Goal: Task Accomplishment & Management: Use online tool/utility

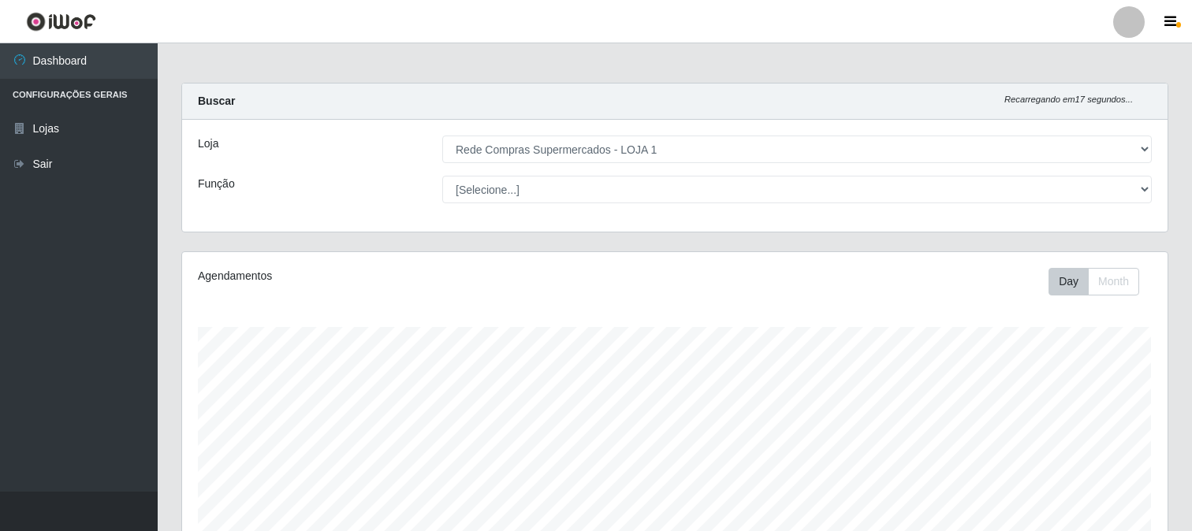
select select "158"
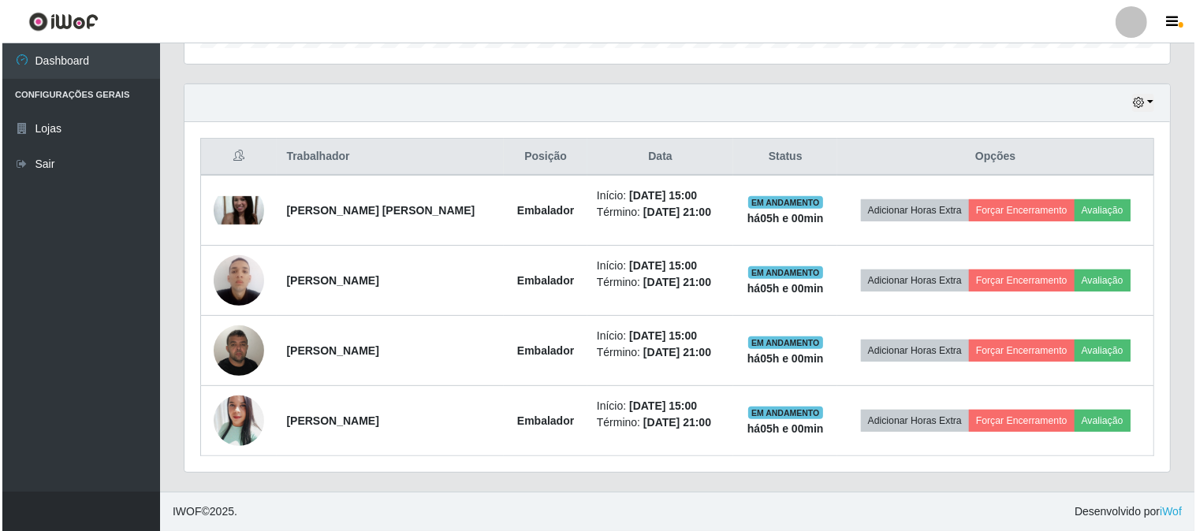
scroll to position [326, 984]
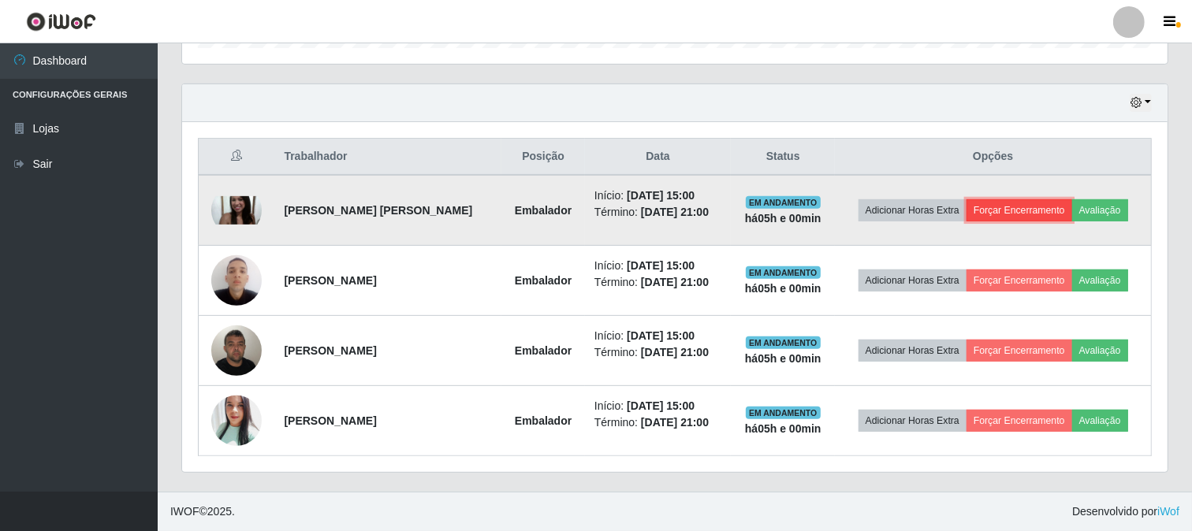
click at [1049, 210] on button "Forçar Encerramento" at bounding box center [1020, 210] width 106 height 22
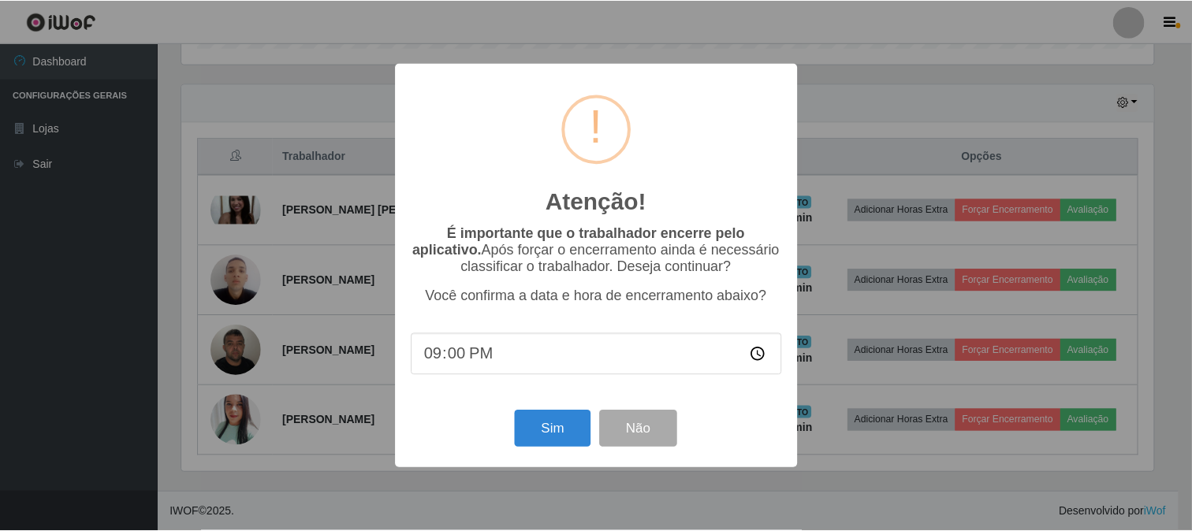
scroll to position [326, 975]
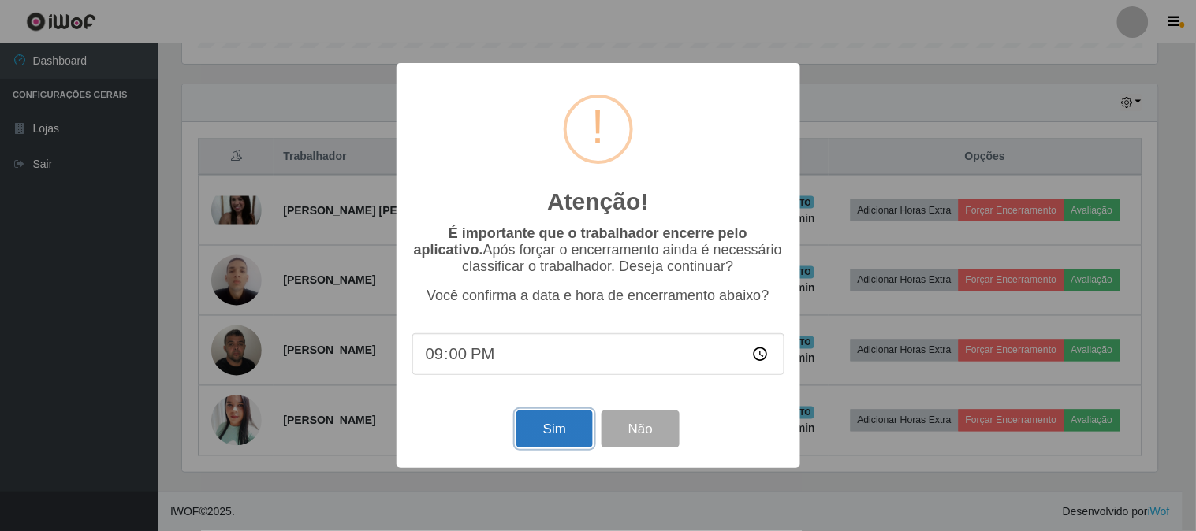
click at [531, 427] on button "Sim" at bounding box center [554, 429] width 76 height 37
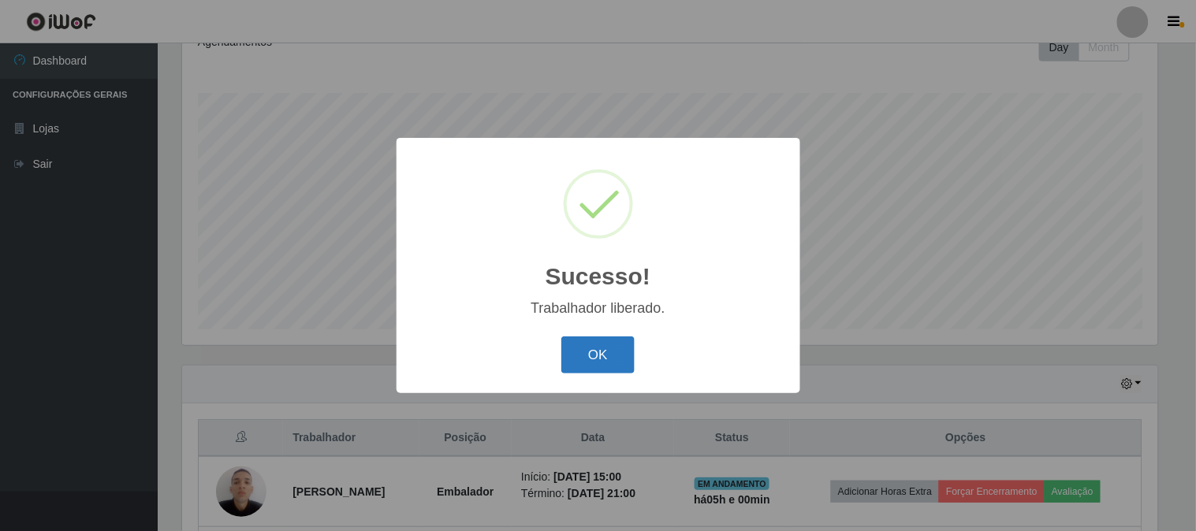
click at [609, 359] on button "OK" at bounding box center [597, 355] width 73 height 37
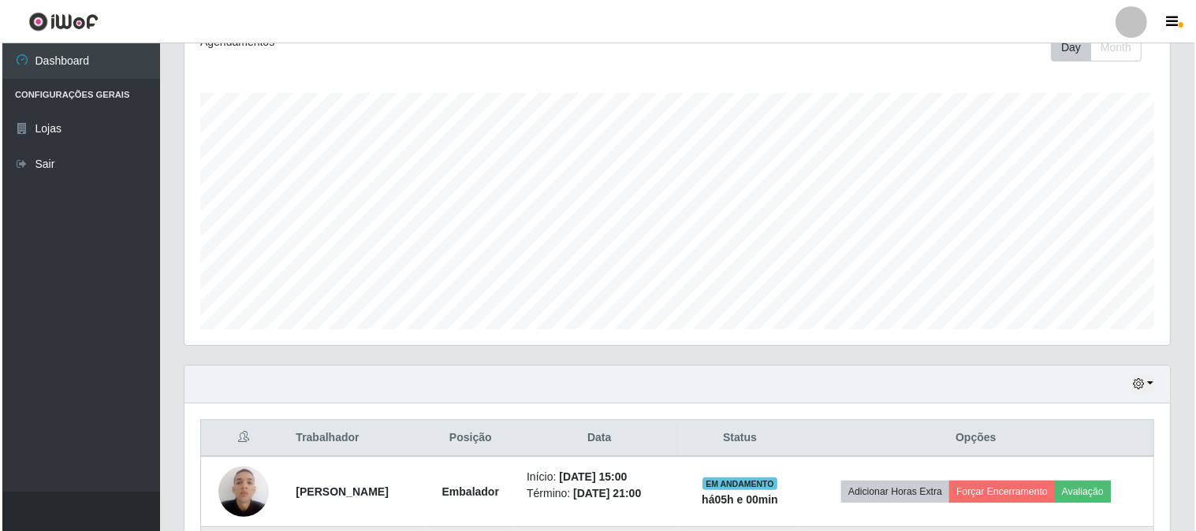
scroll to position [410, 0]
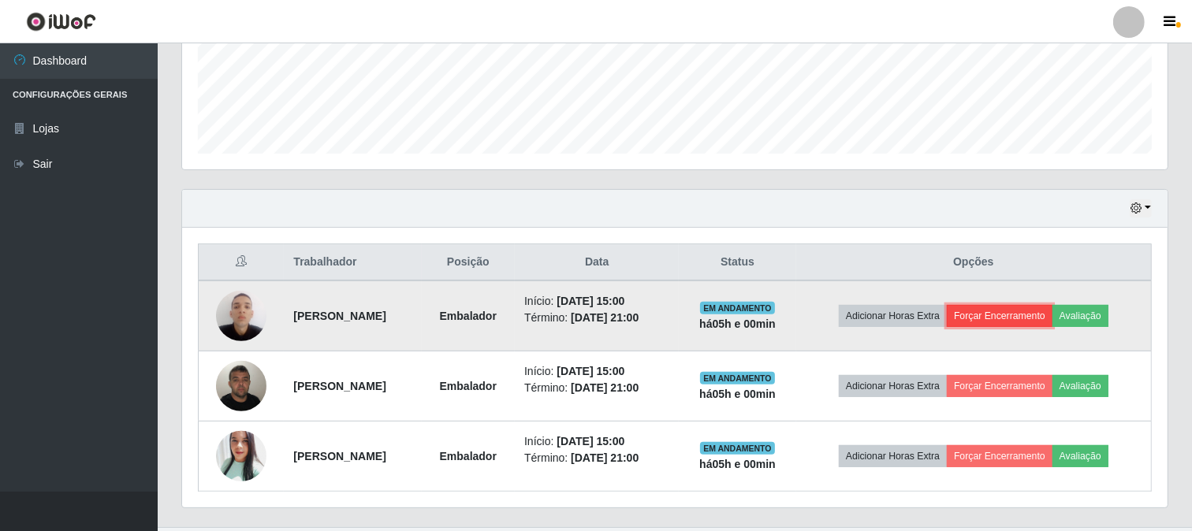
click at [1042, 327] on button "Forçar Encerramento" at bounding box center [1000, 316] width 106 height 22
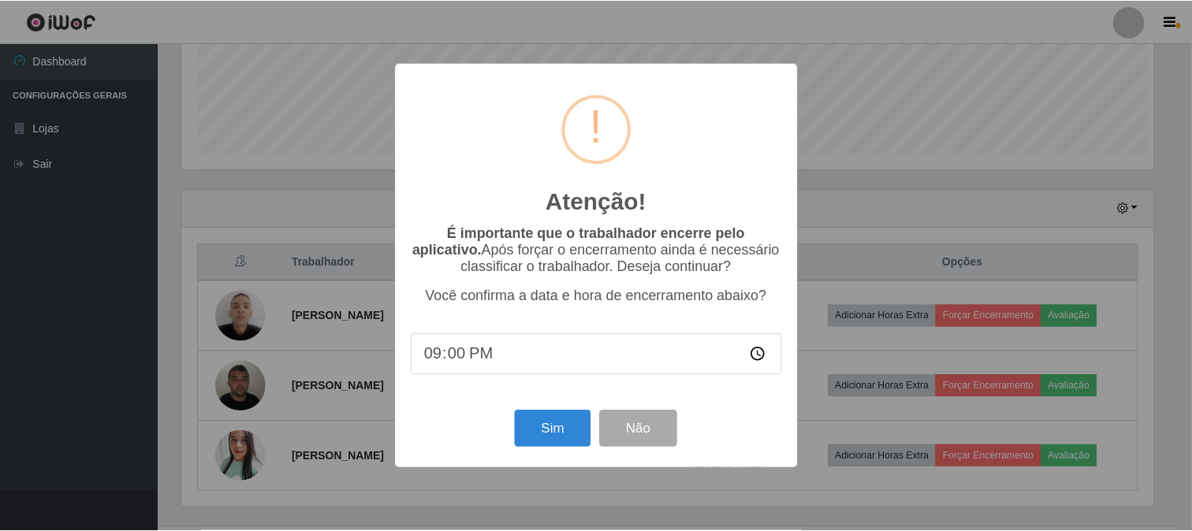
scroll to position [326, 975]
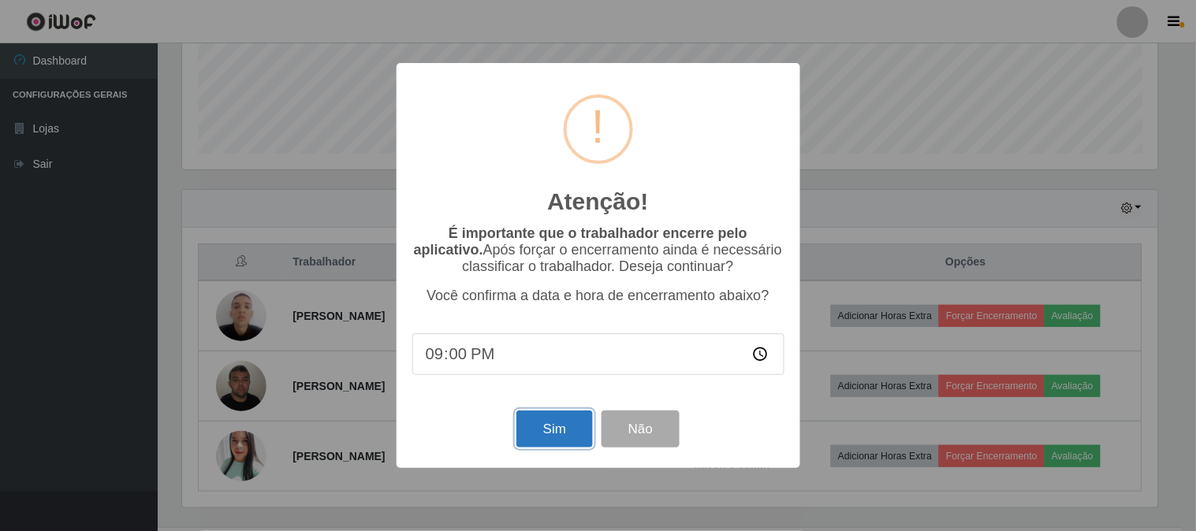
click at [579, 423] on button "Sim" at bounding box center [554, 429] width 76 height 37
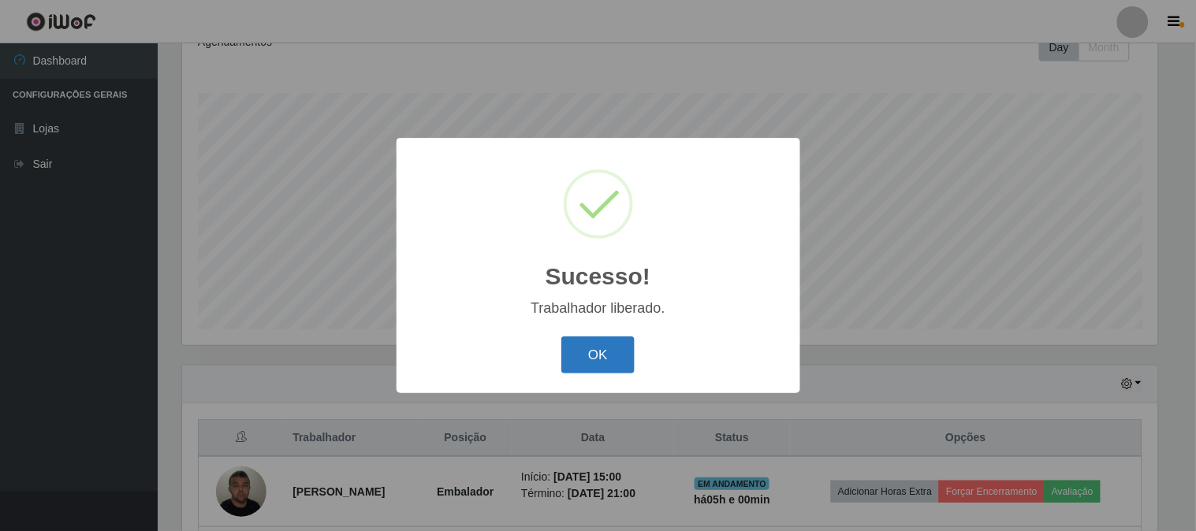
click at [596, 371] on button "OK" at bounding box center [597, 355] width 73 height 37
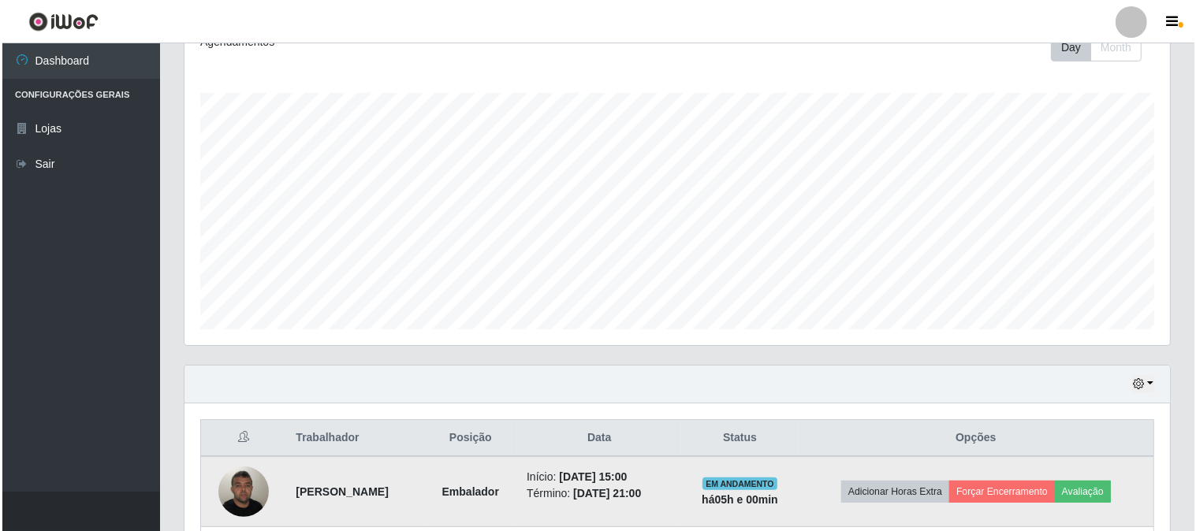
scroll to position [375, 0]
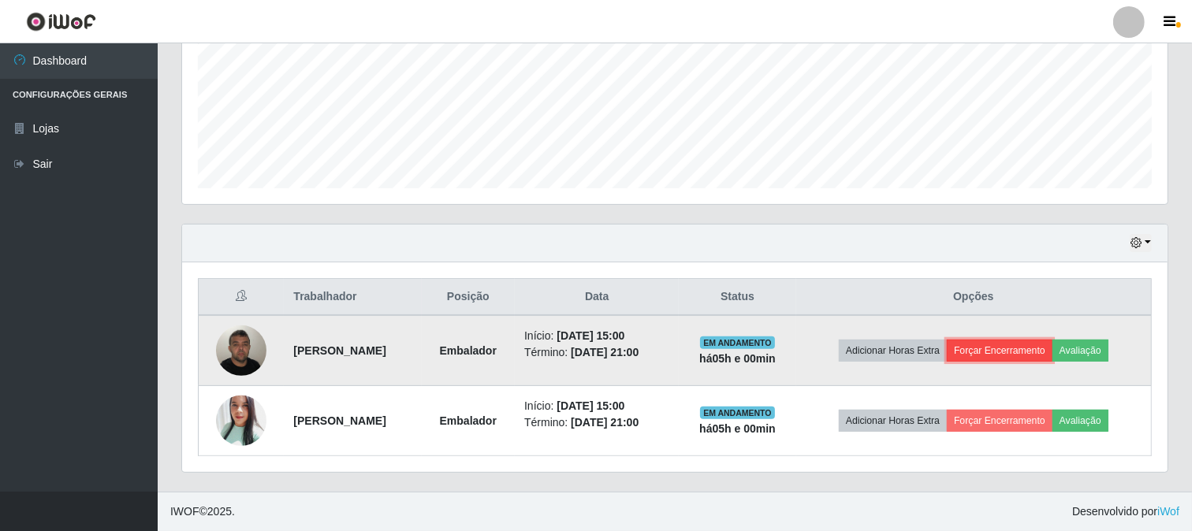
click at [1052, 355] on button "Forçar Encerramento" at bounding box center [1000, 351] width 106 height 22
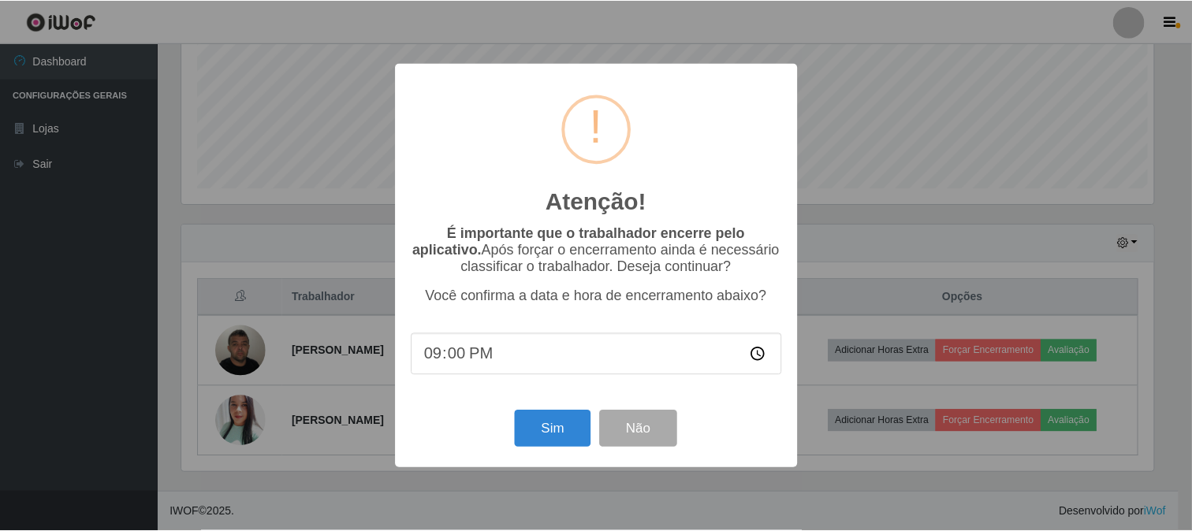
scroll to position [326, 975]
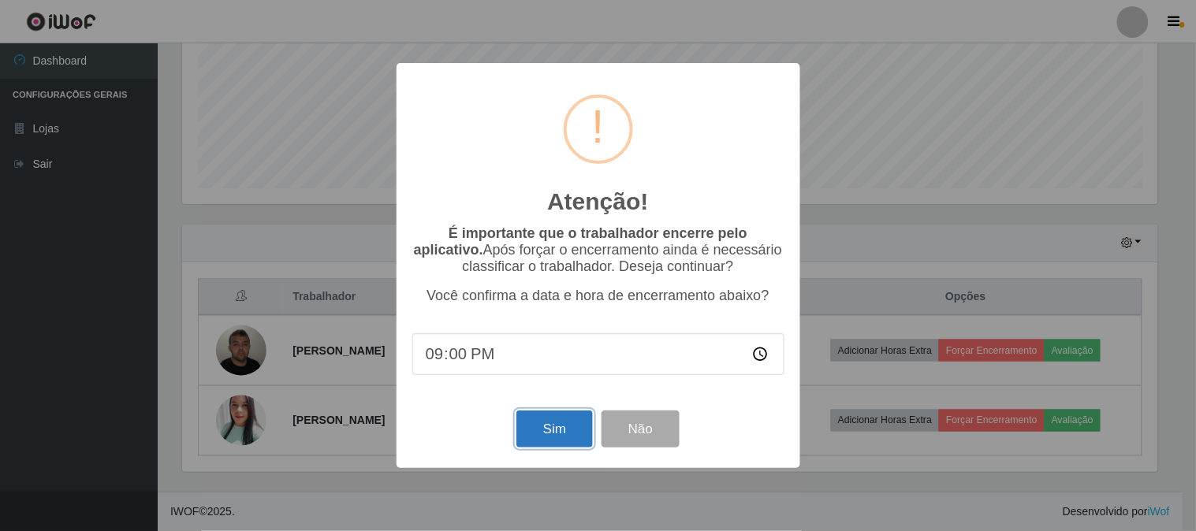
click at [552, 434] on button "Sim" at bounding box center [554, 429] width 76 height 37
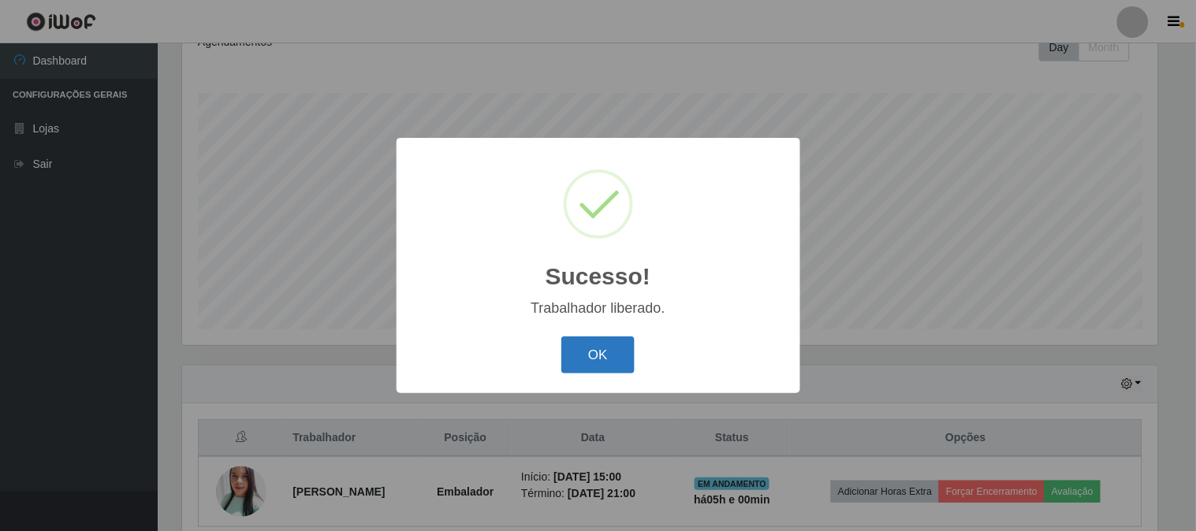
click at [620, 343] on button "OK" at bounding box center [597, 355] width 73 height 37
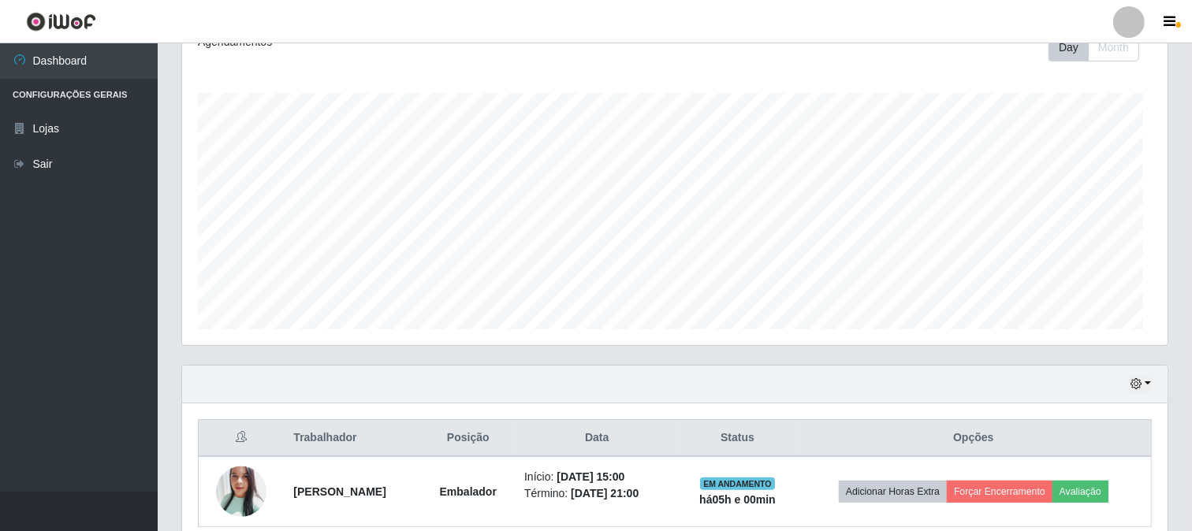
scroll to position [0, 0]
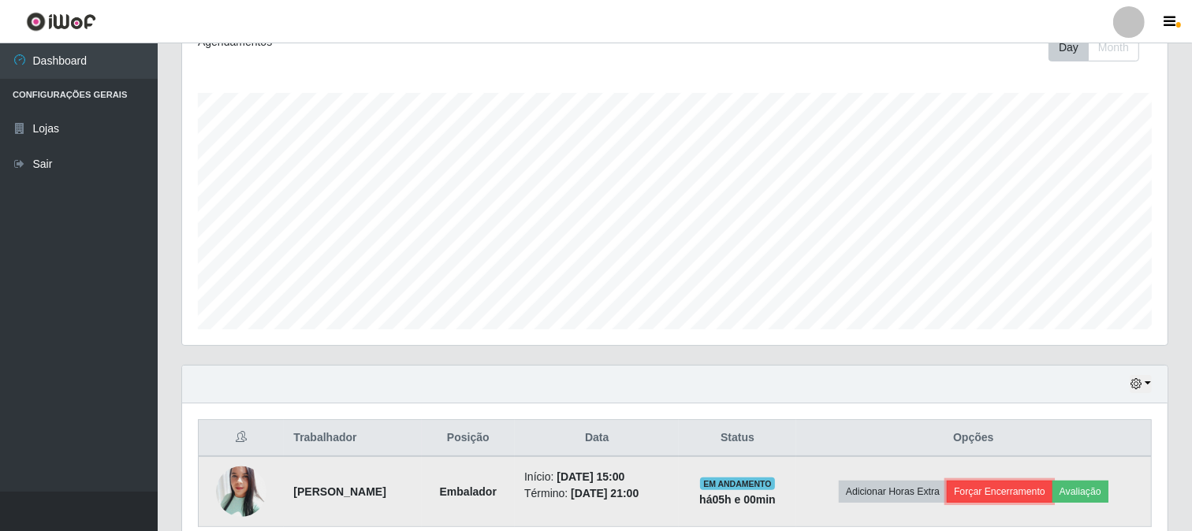
click at [1035, 484] on button "Forçar Encerramento" at bounding box center [1000, 492] width 106 height 22
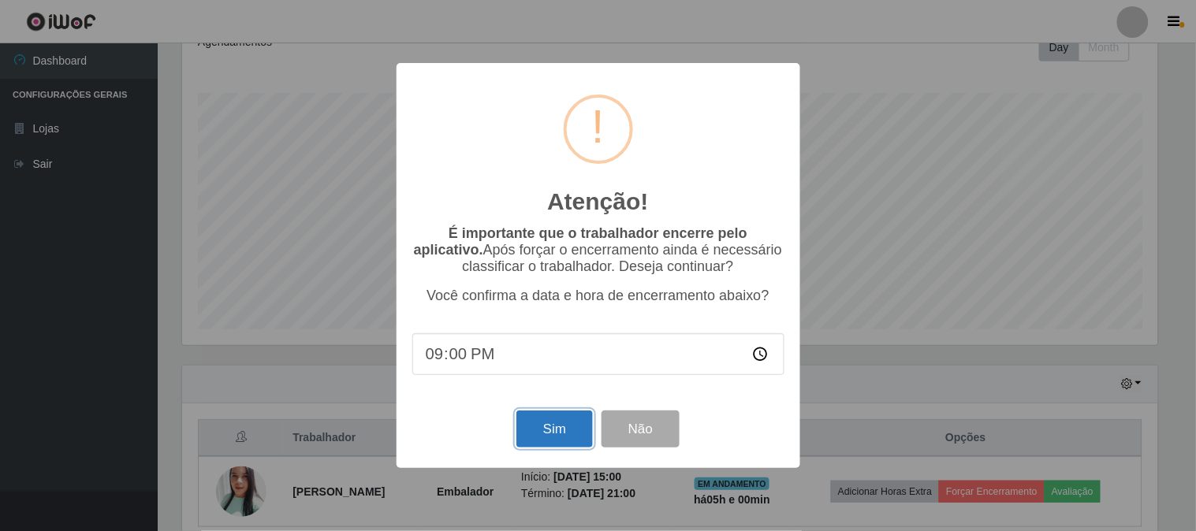
click at [556, 438] on button "Sim" at bounding box center [554, 429] width 76 height 37
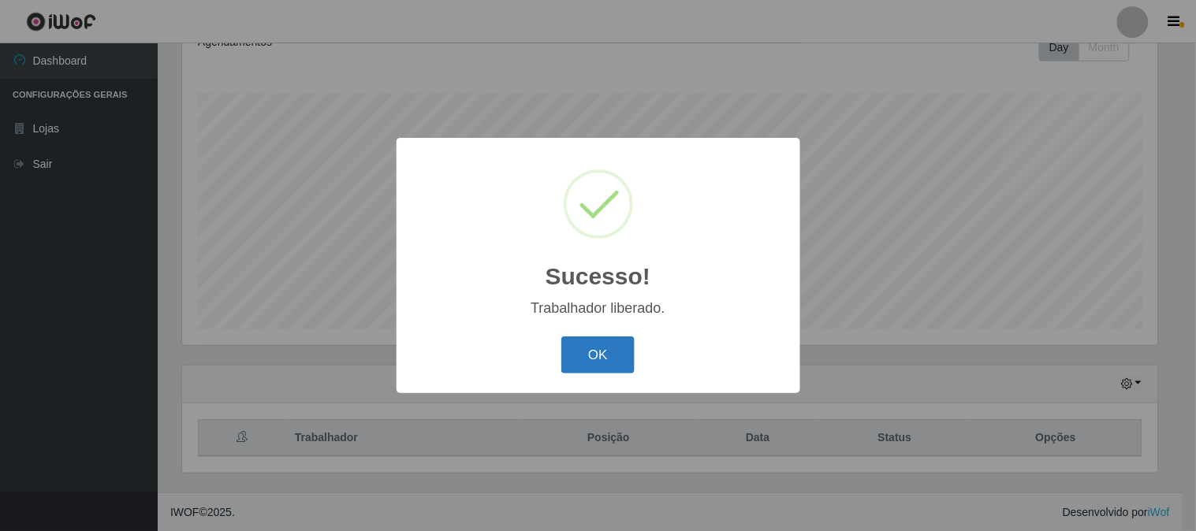
drag, startPoint x: 595, startPoint y: 353, endPoint x: 587, endPoint y: 341, distance: 14.7
click at [594, 353] on button "OK" at bounding box center [597, 355] width 73 height 37
